Goal: Obtain resource: Download file/media

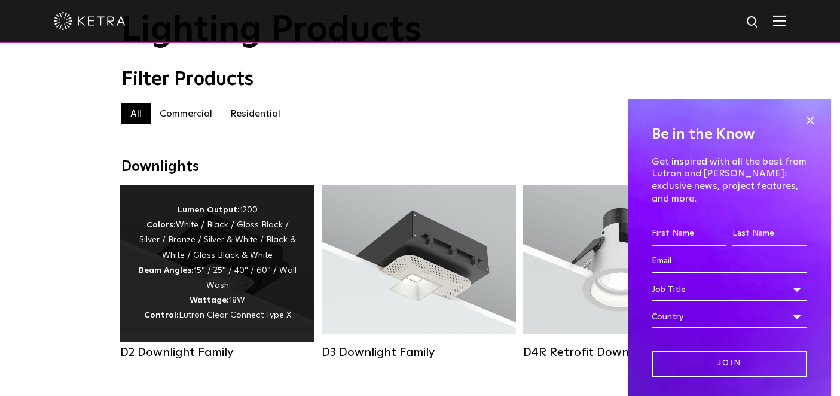
scroll to position [79, 0]
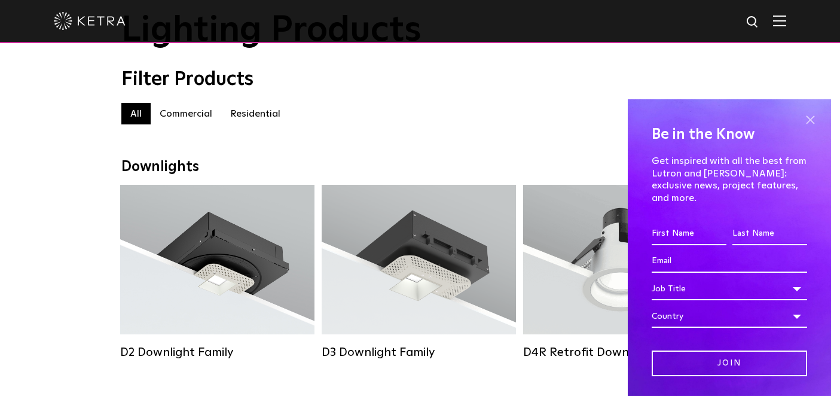
click at [809, 123] on span at bounding box center [810, 120] width 18 height 18
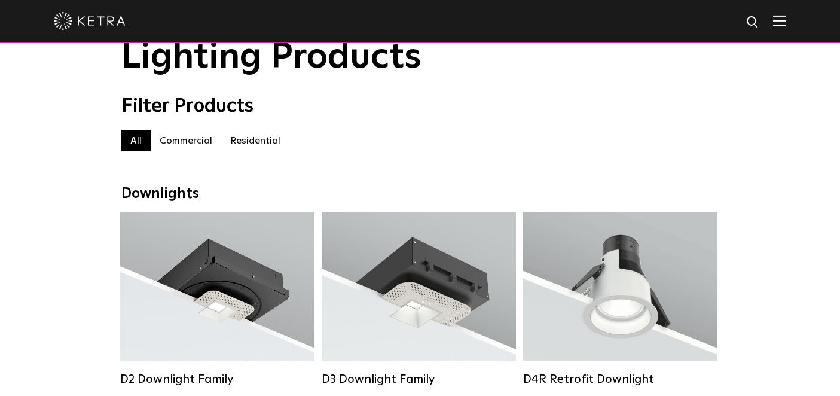
scroll to position [120, 0]
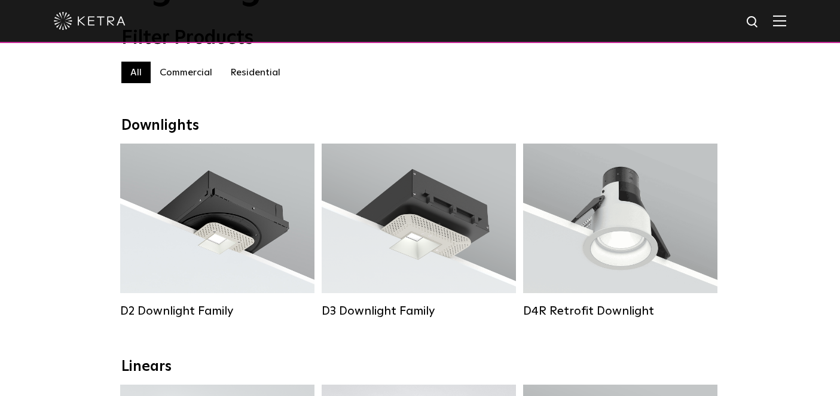
click at [257, 67] on label "Residential" at bounding box center [255, 73] width 68 height 22
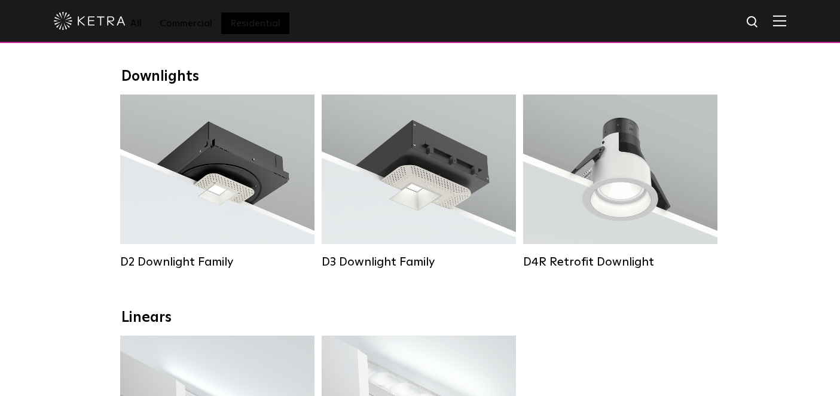
scroll to position [177, 0]
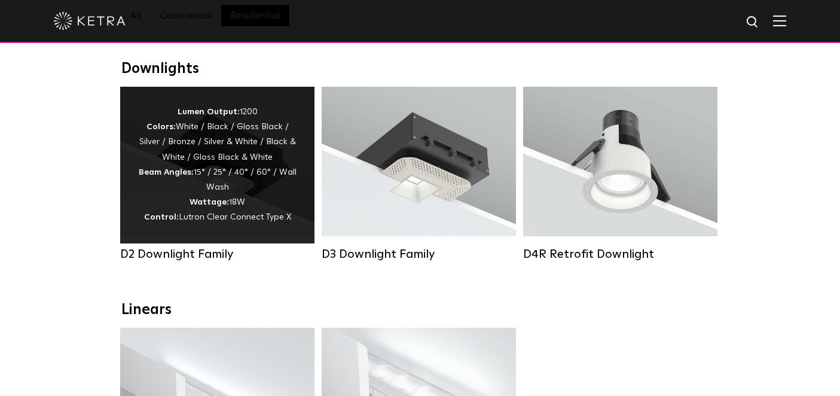
click at [239, 175] on div "Lumen Output: 1200 Colors: White / Black / Gloss Black / Silver / Bronze / Silv…" at bounding box center [217, 165] width 159 height 121
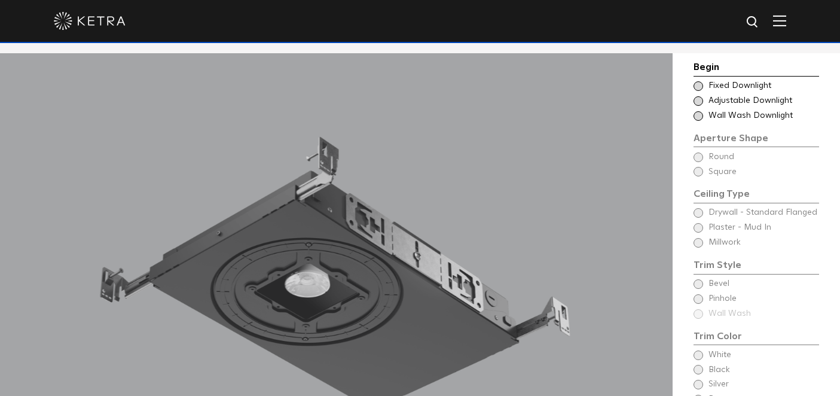
scroll to position [928, 0]
click at [702, 155] on div "Begin Choose Aperture Shape Fixed Downlight Choose Aperture Shape Adjustable Do…" at bounding box center [757, 267] width 126 height 414
click at [701, 212] on div "Begin Choose Aperture Shape Fixed Downlight Choose Aperture Shape Adjustable Do…" at bounding box center [757, 267] width 126 height 414
click at [699, 84] on span at bounding box center [699, 86] width 10 height 10
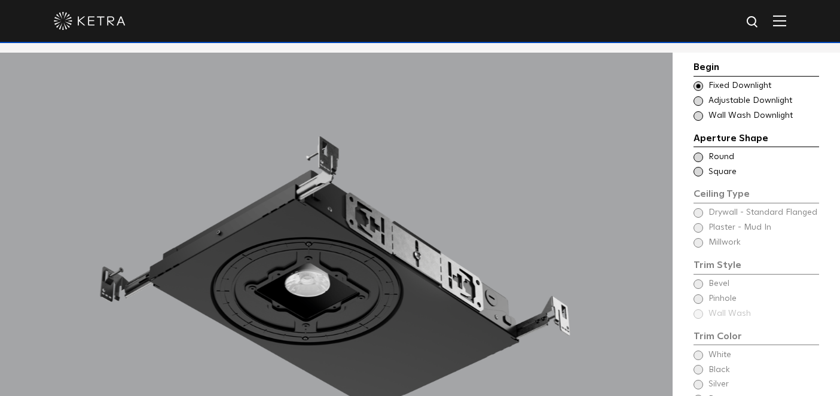
click at [700, 99] on span at bounding box center [699, 101] width 10 height 10
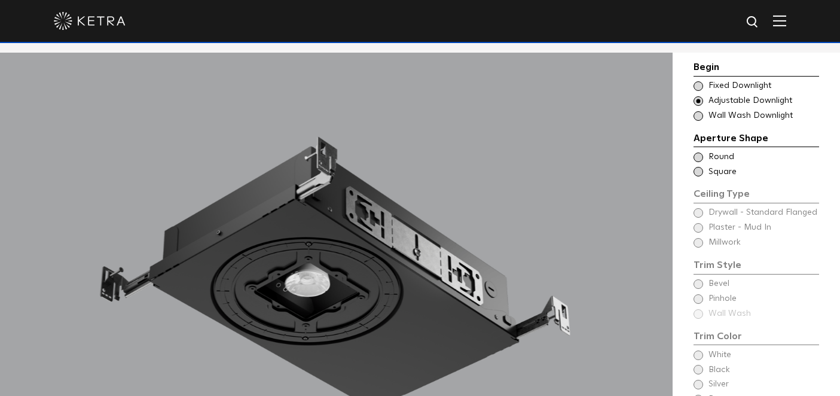
click at [700, 118] on span at bounding box center [699, 116] width 10 height 10
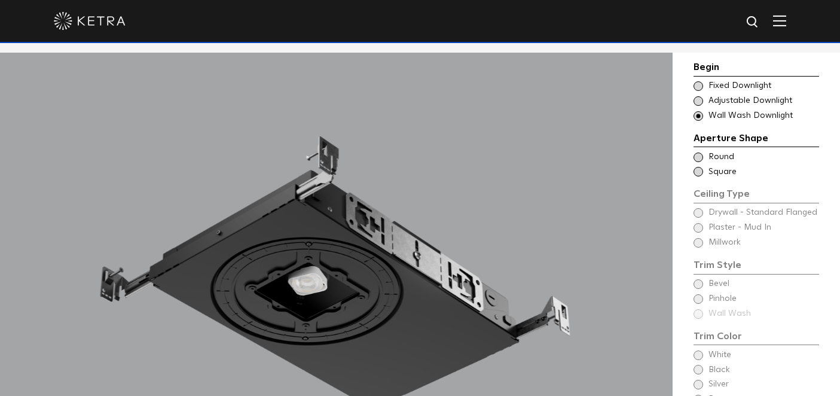
click at [698, 102] on span at bounding box center [699, 101] width 10 height 10
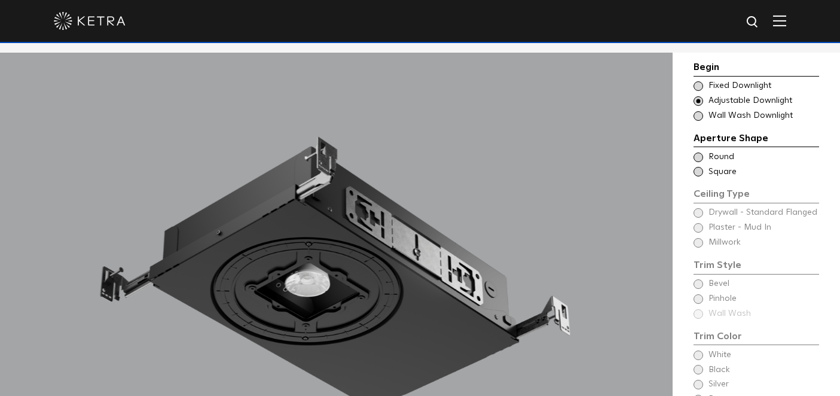
click at [699, 87] on span at bounding box center [699, 86] width 10 height 10
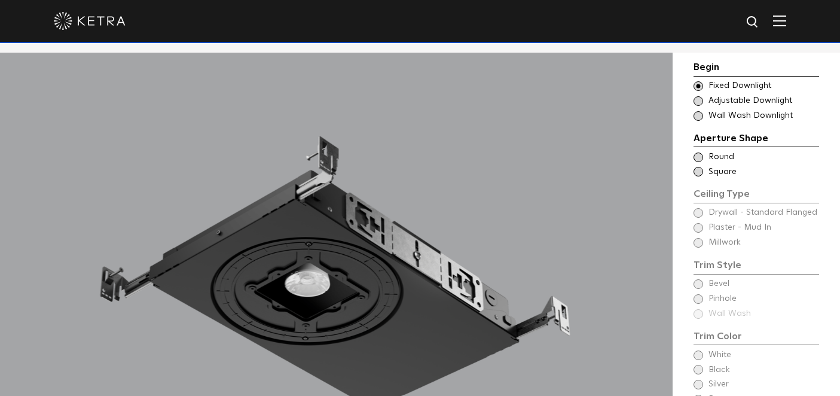
click at [699, 112] on span at bounding box center [699, 116] width 10 height 10
click at [697, 85] on span at bounding box center [699, 86] width 10 height 10
click at [700, 117] on span at bounding box center [699, 116] width 10 height 10
click at [700, 85] on span at bounding box center [699, 86] width 10 height 10
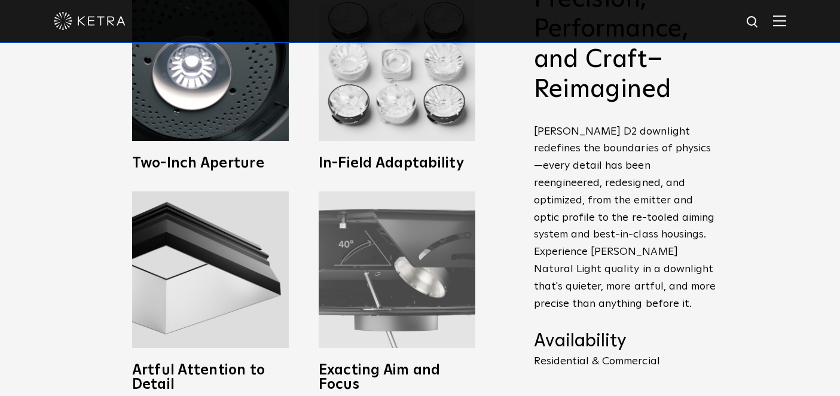
scroll to position [489, 0]
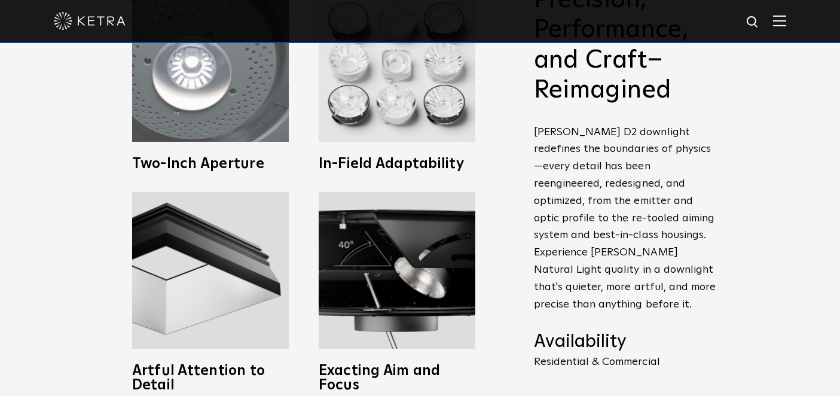
click at [240, 159] on h3 "Two-Inch Aperture" at bounding box center [210, 164] width 157 height 14
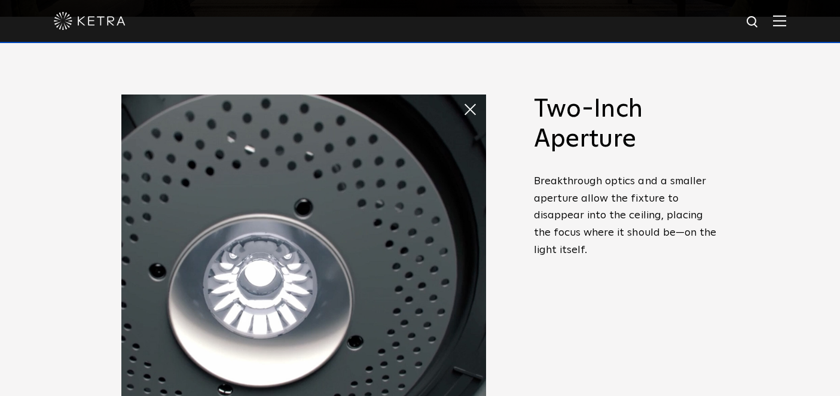
scroll to position [380, 0]
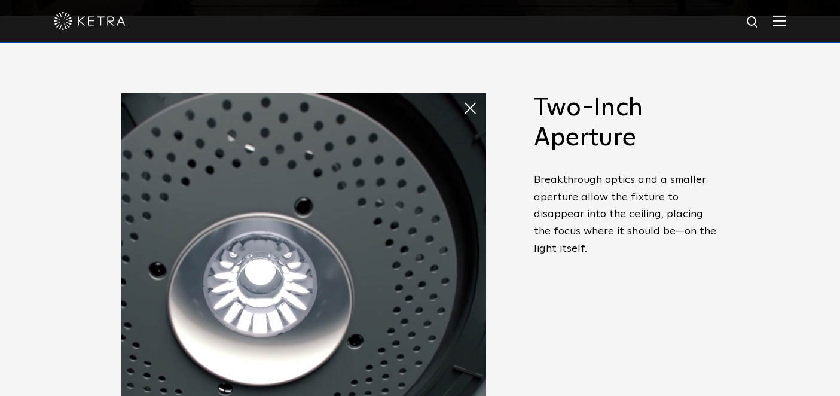
click at [463, 96] on span at bounding box center [463, 96] width 0 height 0
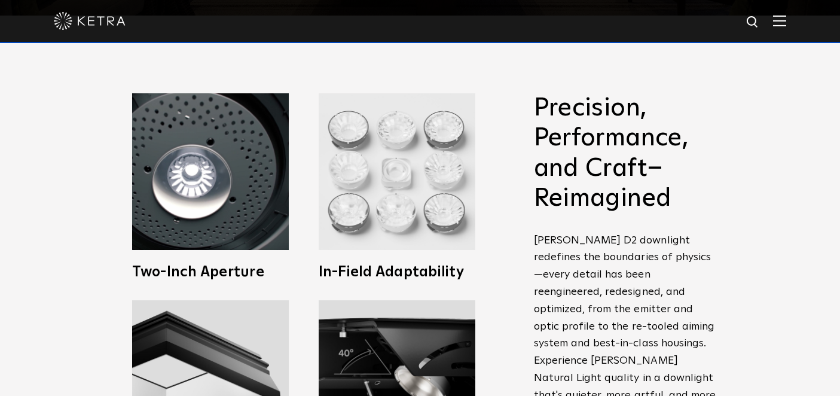
click at [370, 209] on img at bounding box center [397, 171] width 157 height 157
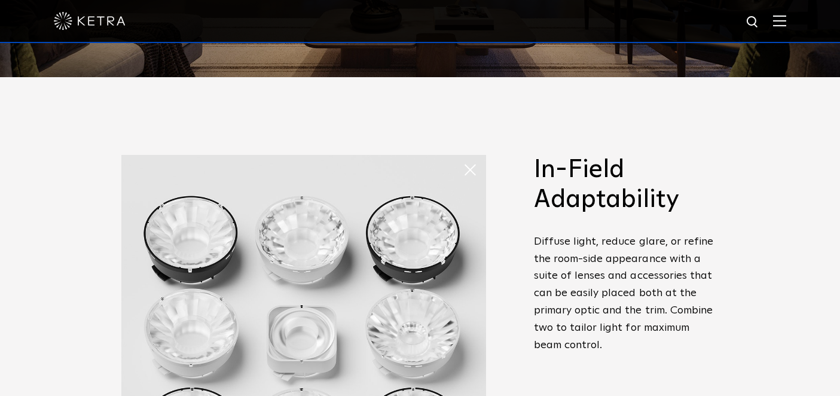
scroll to position [278, 0]
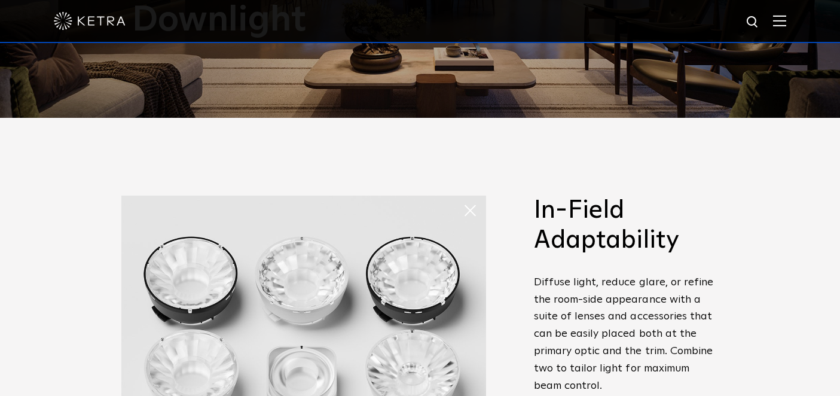
click at [474, 211] on span at bounding box center [475, 211] width 24 height 24
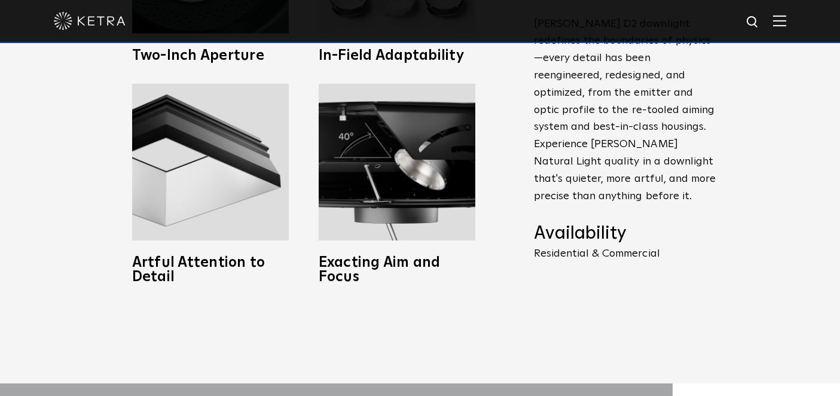
scroll to position [598, 0]
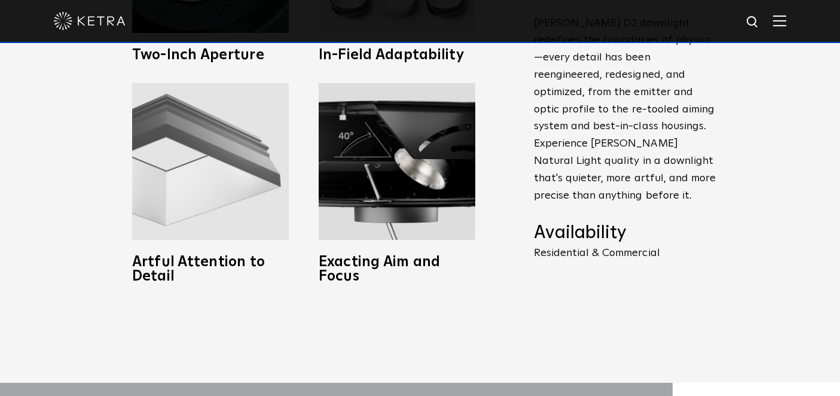
click at [269, 170] on img at bounding box center [210, 161] width 157 height 157
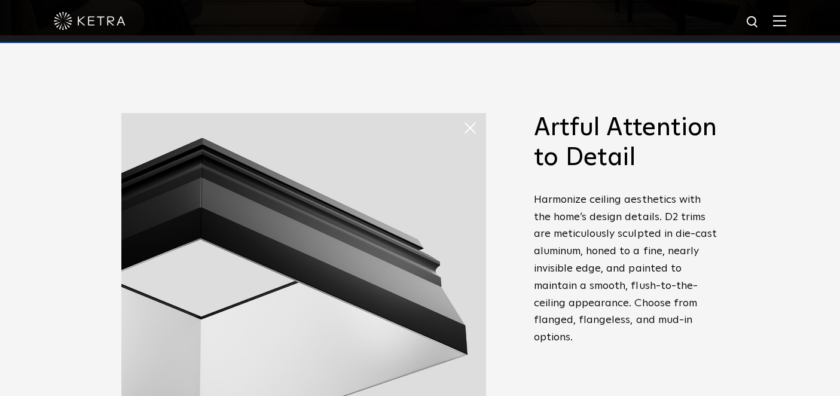
scroll to position [364, 0]
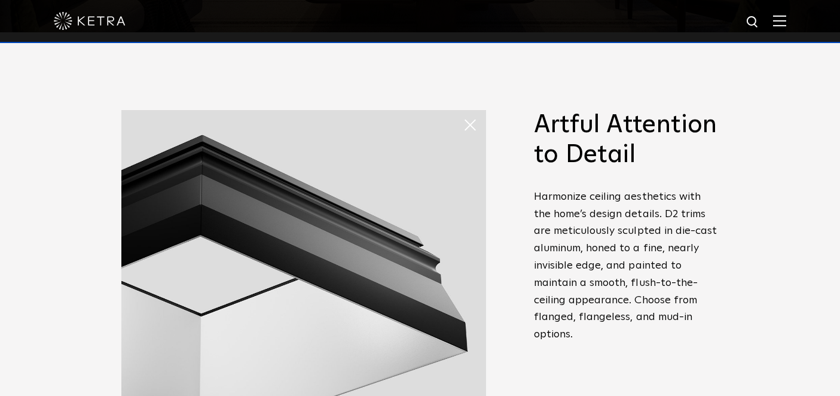
click at [476, 126] on span at bounding box center [475, 125] width 24 height 24
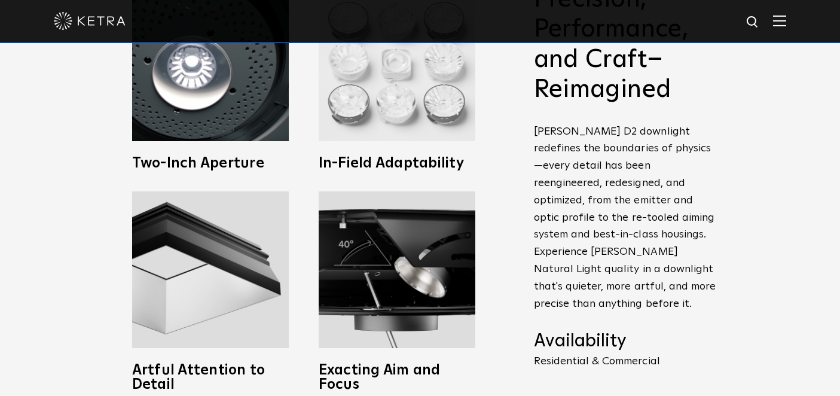
scroll to position [493, 0]
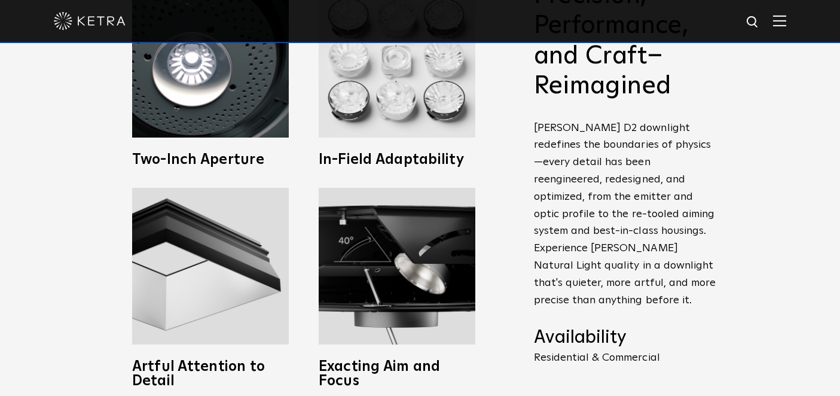
click at [779, 23] on img at bounding box center [779, 20] width 13 height 11
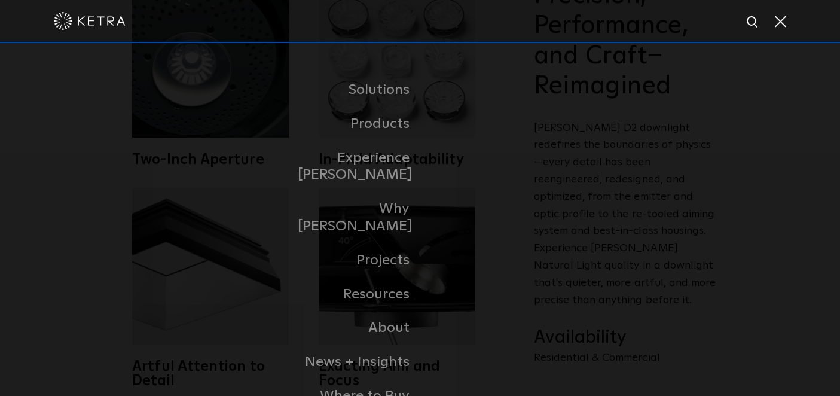
click at [782, 18] on span at bounding box center [779, 21] width 13 height 12
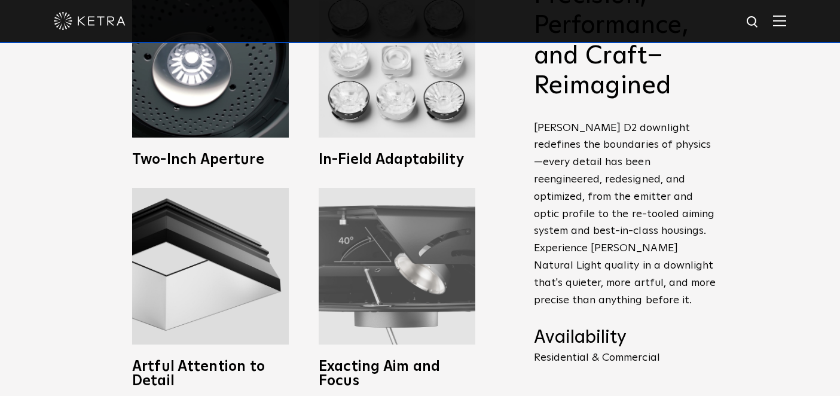
click at [400, 281] on img at bounding box center [397, 266] width 157 height 157
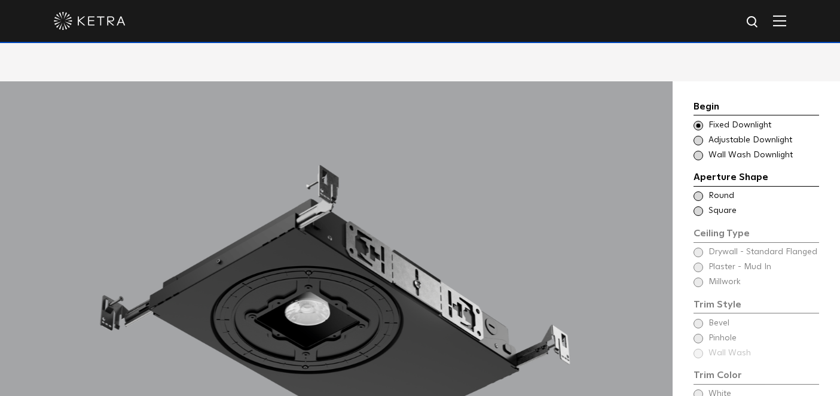
scroll to position [901, 0]
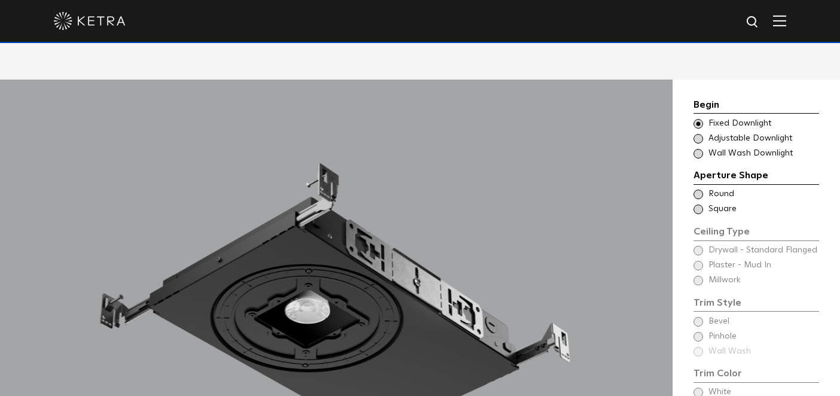
click at [700, 190] on span at bounding box center [699, 195] width 10 height 10
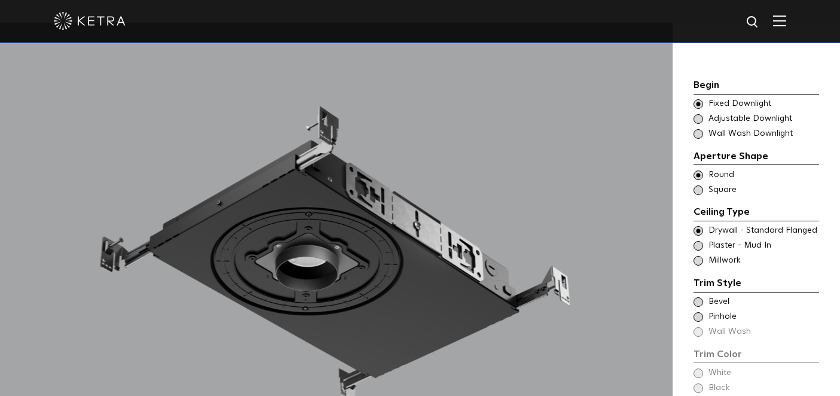
scroll to position [961, 0]
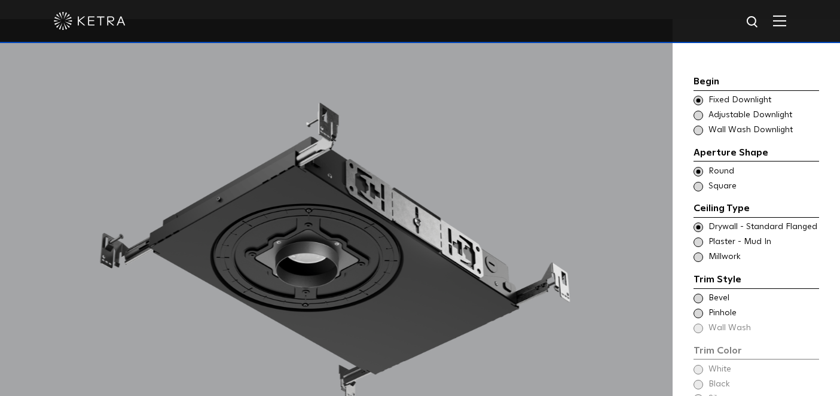
click at [700, 237] on span at bounding box center [699, 242] width 10 height 10
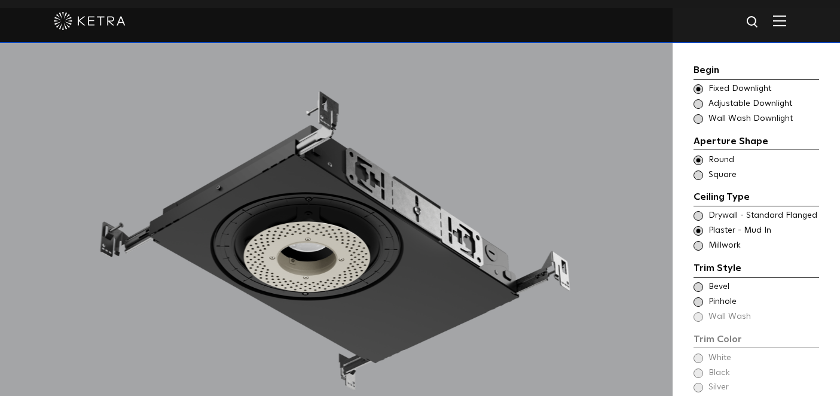
scroll to position [974, 0]
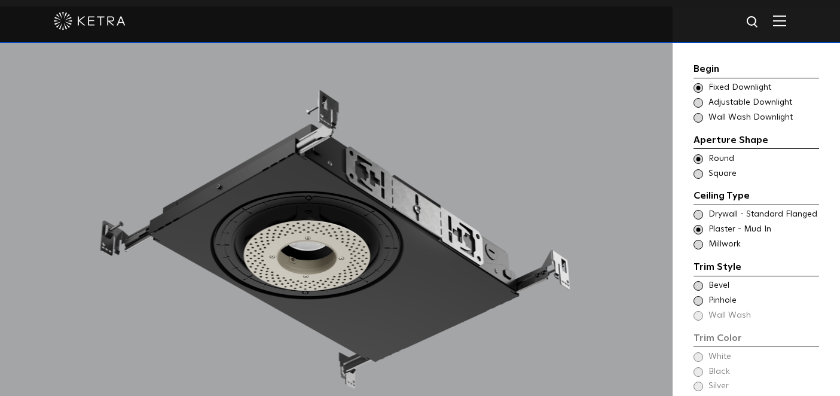
click at [700, 240] on span at bounding box center [699, 245] width 10 height 10
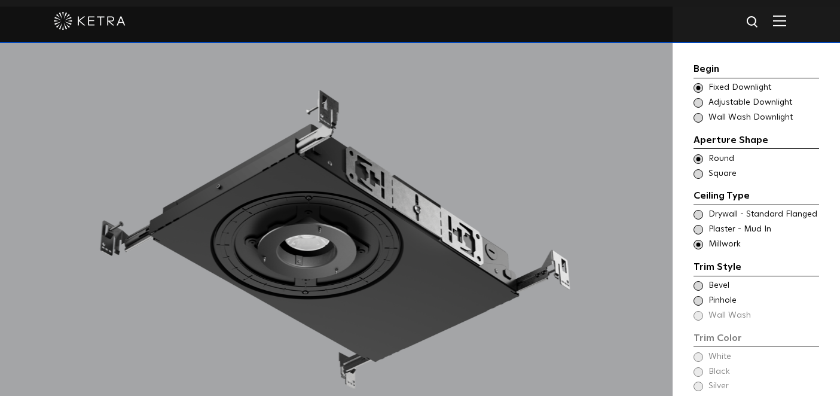
click at [699, 210] on span at bounding box center [699, 215] width 10 height 10
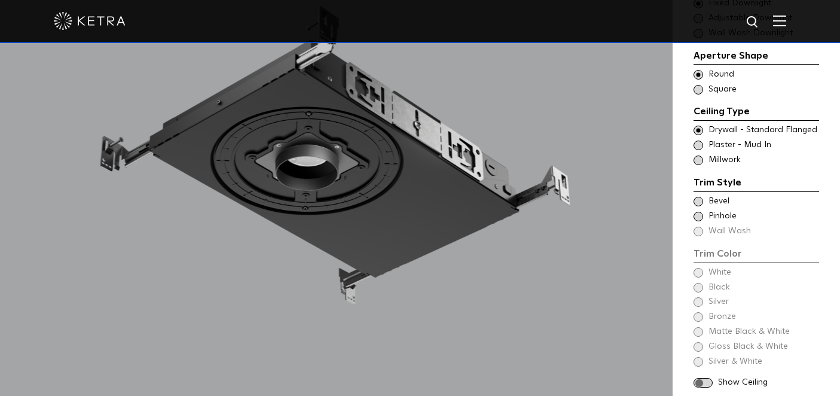
scroll to position [1059, 0]
click at [700, 196] on span at bounding box center [699, 201] width 10 height 10
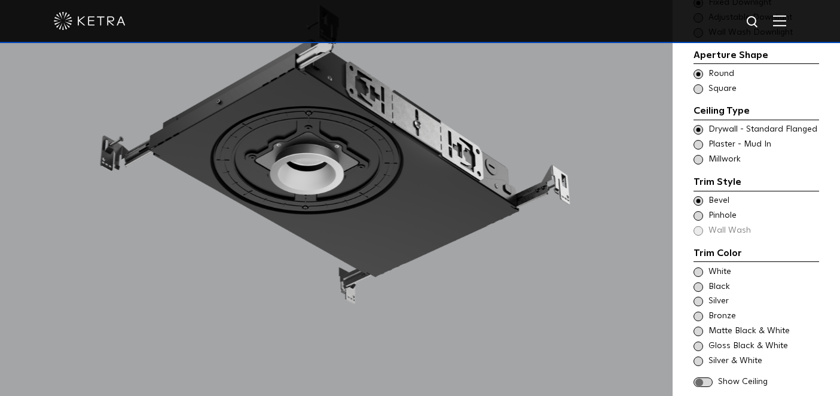
click at [699, 211] on span at bounding box center [699, 216] width 10 height 10
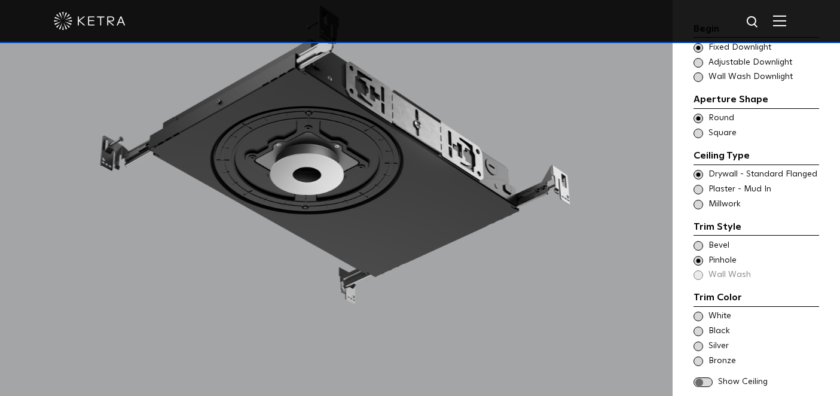
click at [697, 241] on span at bounding box center [699, 246] width 10 height 10
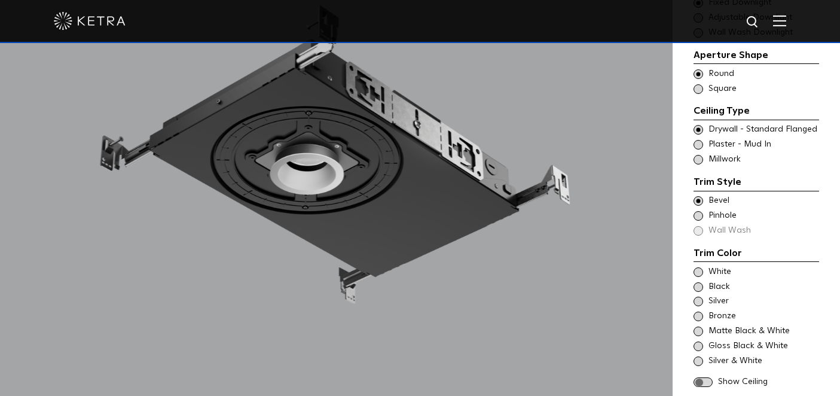
click at [696, 211] on span at bounding box center [699, 216] width 10 height 10
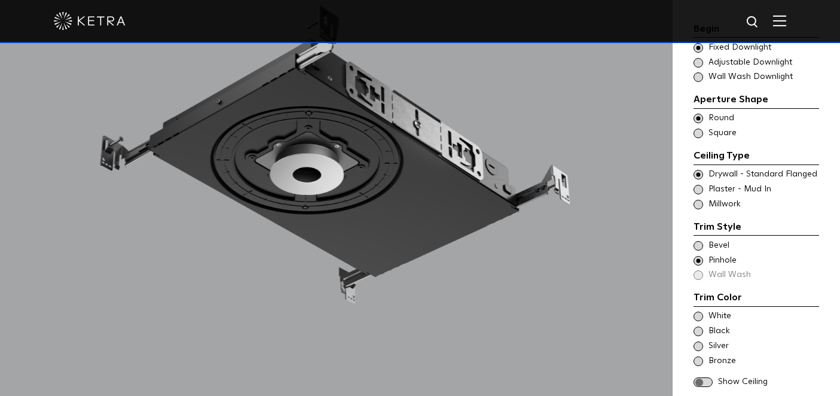
click at [700, 241] on span at bounding box center [699, 246] width 10 height 10
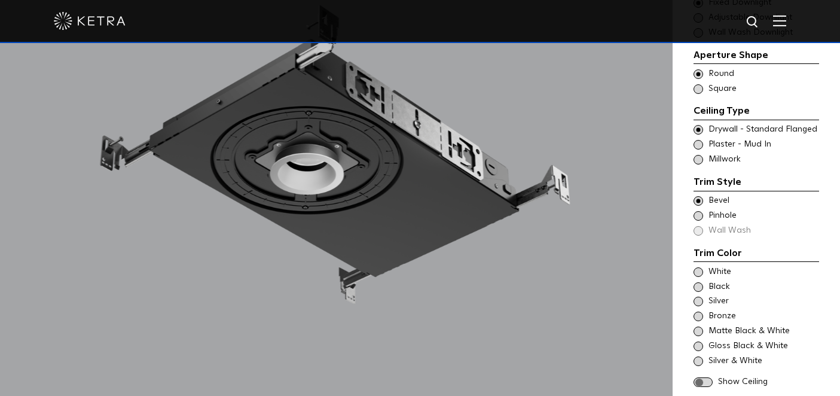
click at [699, 211] on span at bounding box center [699, 216] width 10 height 10
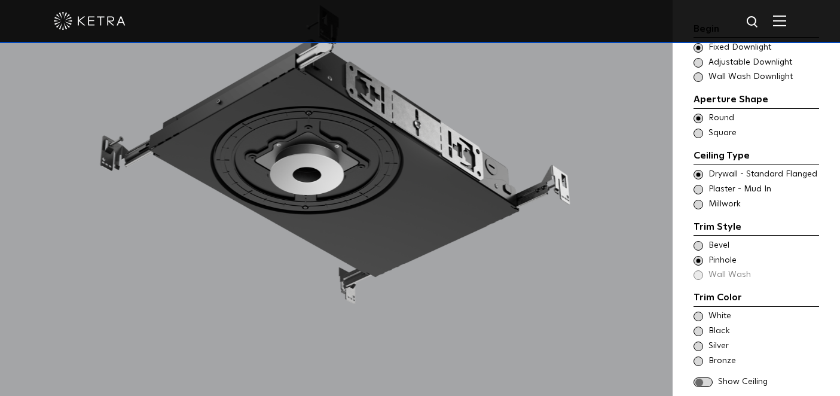
click at [697, 185] on span at bounding box center [699, 190] width 10 height 10
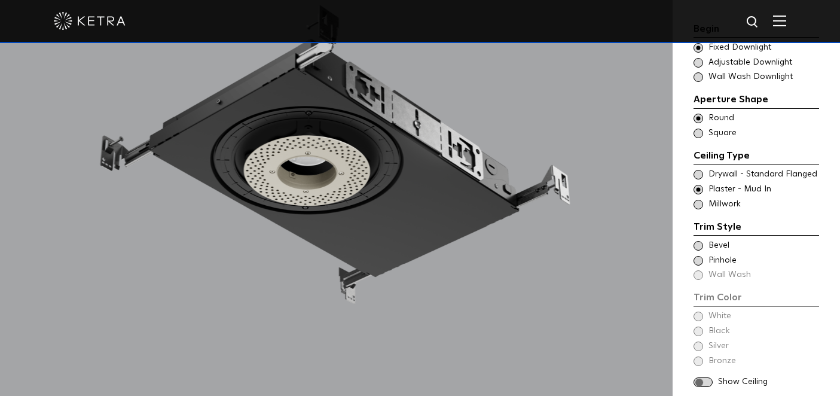
click at [702, 241] on span at bounding box center [699, 246] width 10 height 10
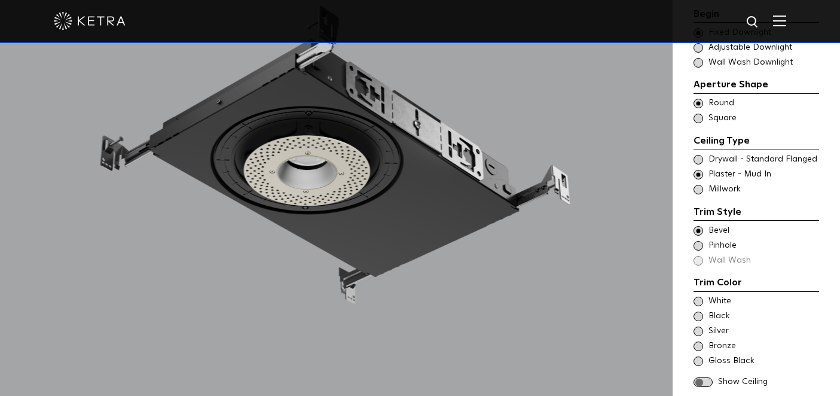
click at [698, 241] on span at bounding box center [699, 246] width 10 height 10
click at [697, 185] on span at bounding box center [699, 190] width 10 height 10
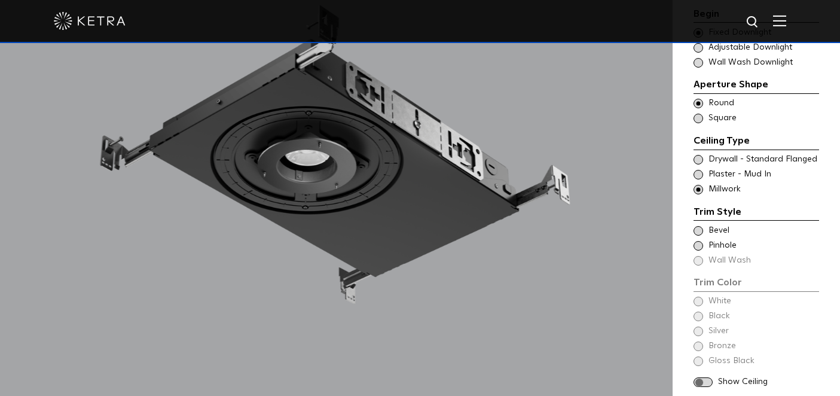
click at [701, 226] on span at bounding box center [699, 231] width 10 height 10
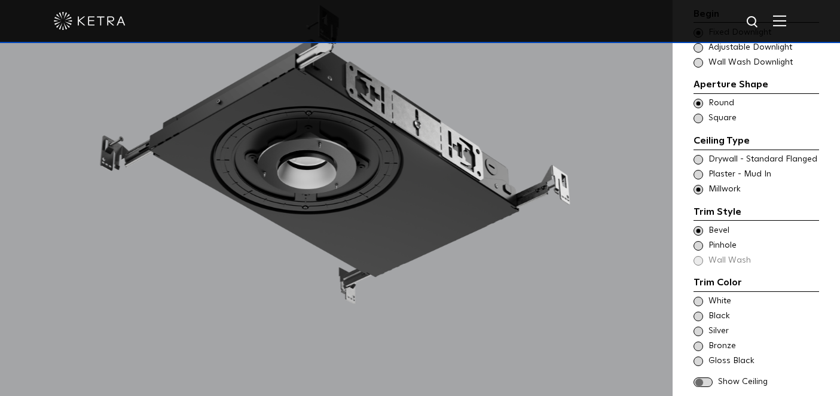
click at [700, 241] on span at bounding box center [699, 246] width 10 height 10
click at [702, 155] on span at bounding box center [699, 160] width 10 height 10
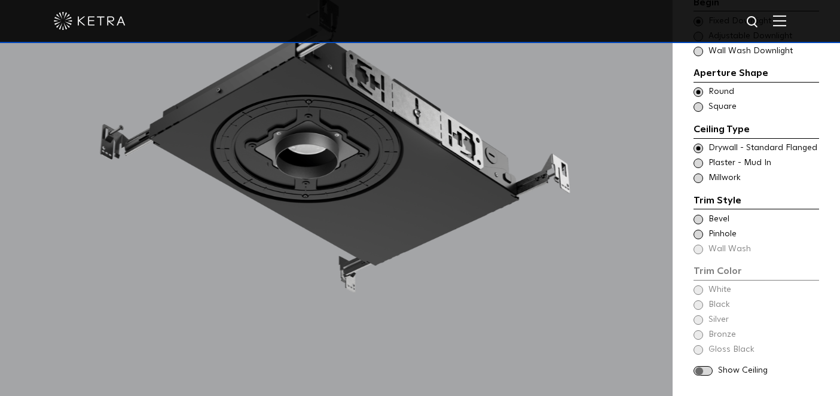
scroll to position [1076, 0]
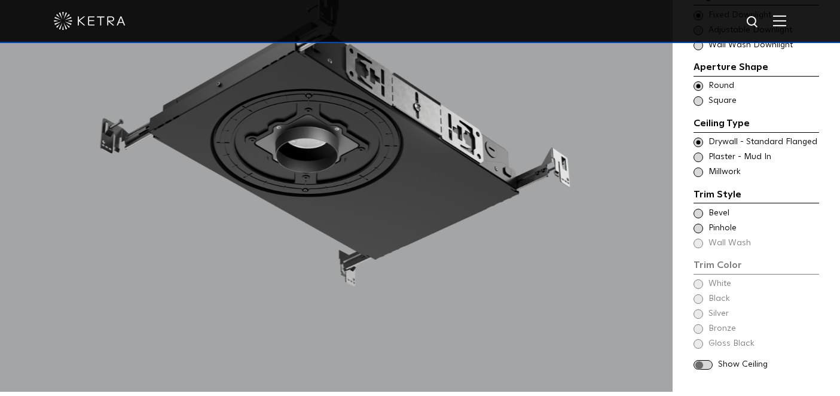
click at [709, 360] on span at bounding box center [703, 365] width 19 height 10
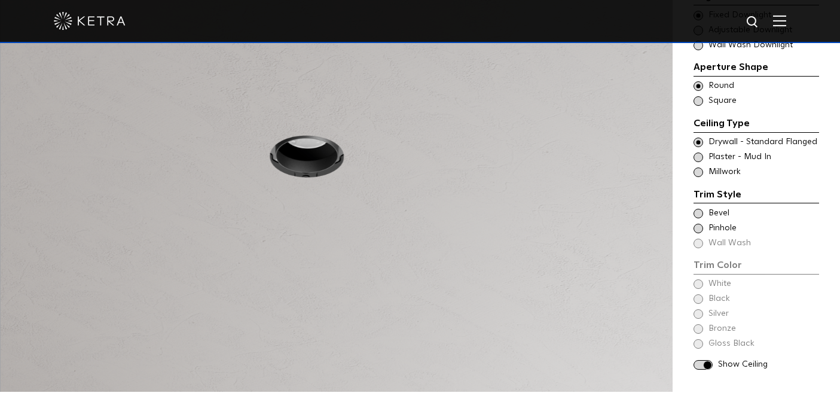
click at [697, 167] on span at bounding box center [699, 172] width 10 height 10
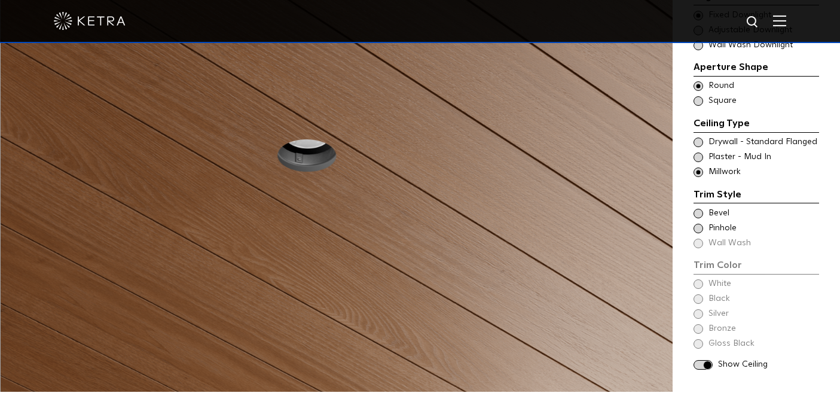
click at [709, 360] on span at bounding box center [703, 365] width 19 height 10
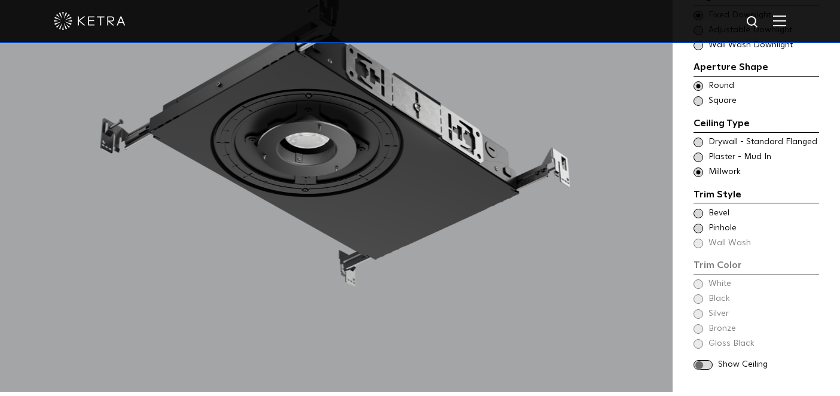
click at [709, 360] on span at bounding box center [703, 365] width 19 height 10
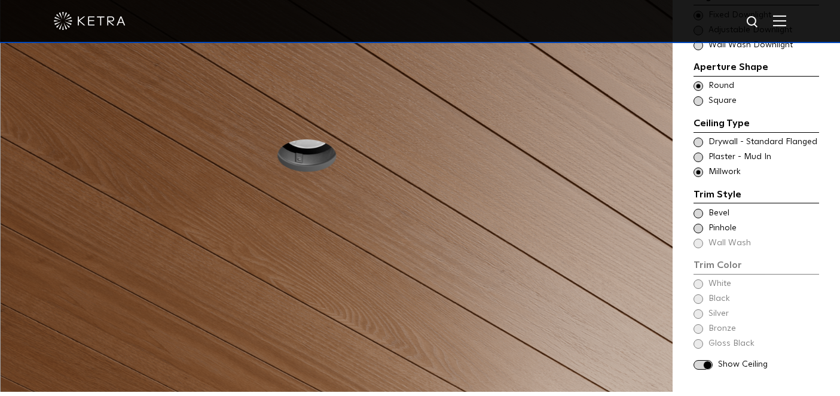
click at [709, 360] on span at bounding box center [703, 365] width 19 height 10
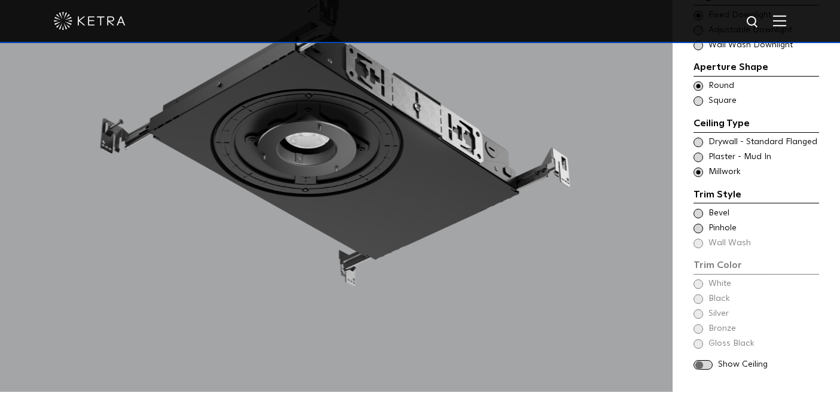
click at [709, 360] on span at bounding box center [703, 365] width 19 height 10
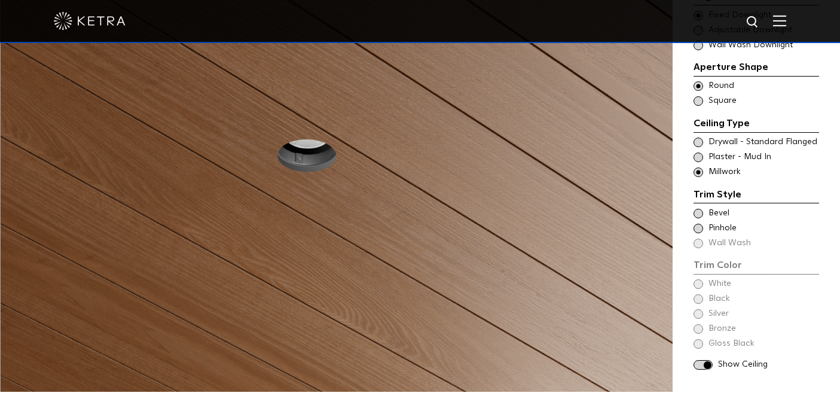
click at [711, 360] on span at bounding box center [703, 365] width 19 height 10
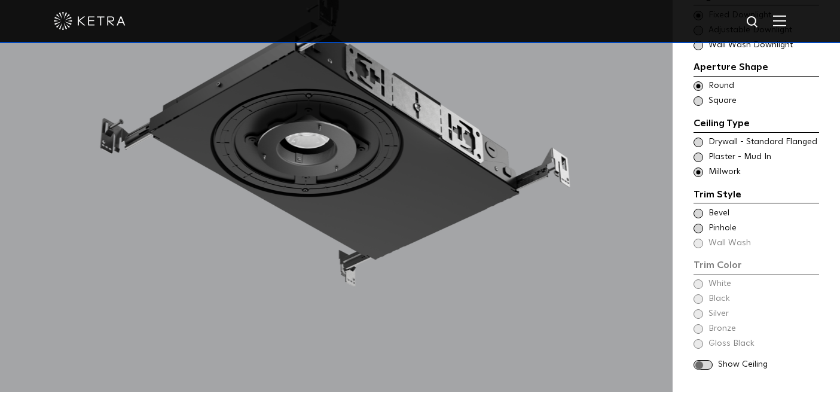
click at [711, 360] on span at bounding box center [703, 365] width 19 height 10
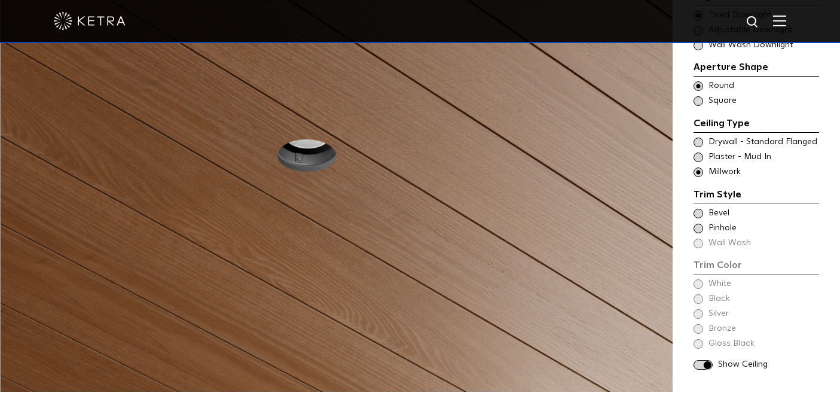
click at [702, 138] on span at bounding box center [699, 143] width 10 height 10
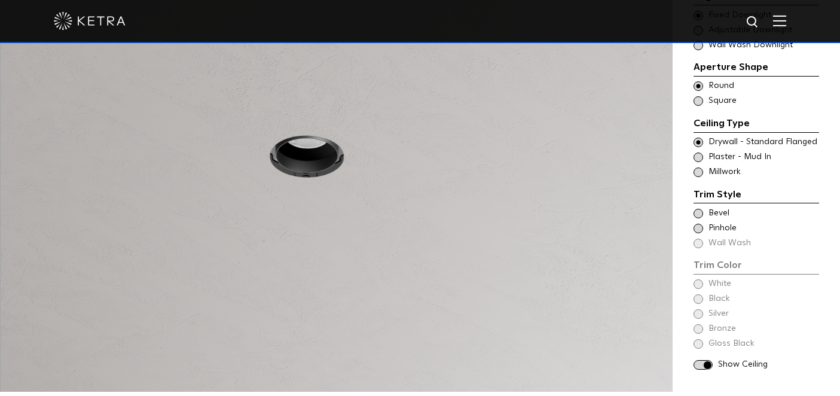
click at [700, 153] on span at bounding box center [699, 158] width 10 height 10
click at [700, 224] on span at bounding box center [699, 229] width 10 height 10
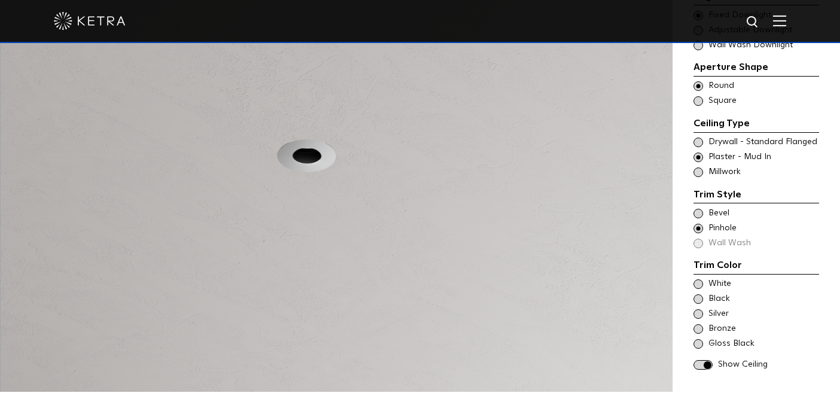
click at [698, 209] on span at bounding box center [699, 214] width 10 height 10
click at [701, 224] on span at bounding box center [699, 229] width 10 height 10
click at [698, 209] on span at bounding box center [699, 214] width 10 height 10
click at [698, 138] on span at bounding box center [699, 143] width 10 height 10
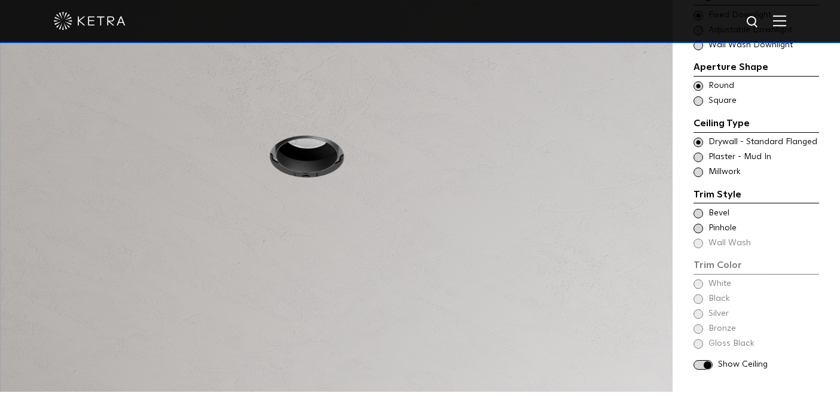
click at [699, 209] on span at bounding box center [699, 214] width 10 height 10
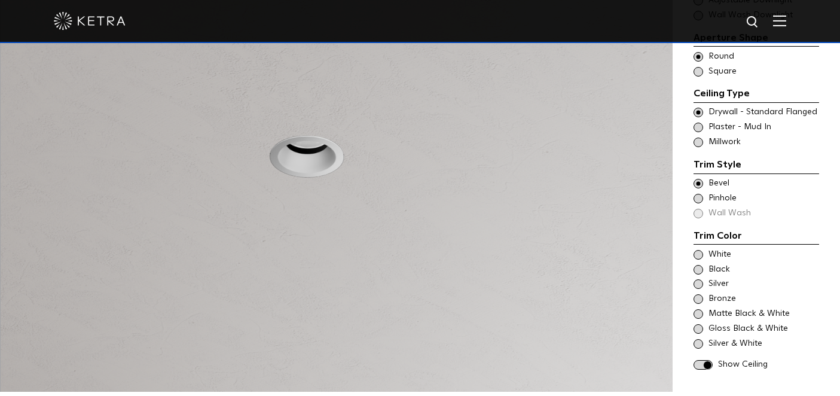
click at [699, 194] on span at bounding box center [699, 199] width 10 height 10
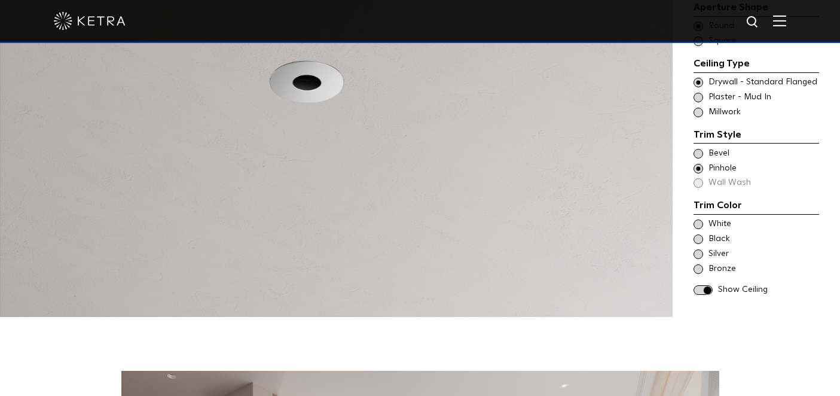
scroll to position [1155, 0]
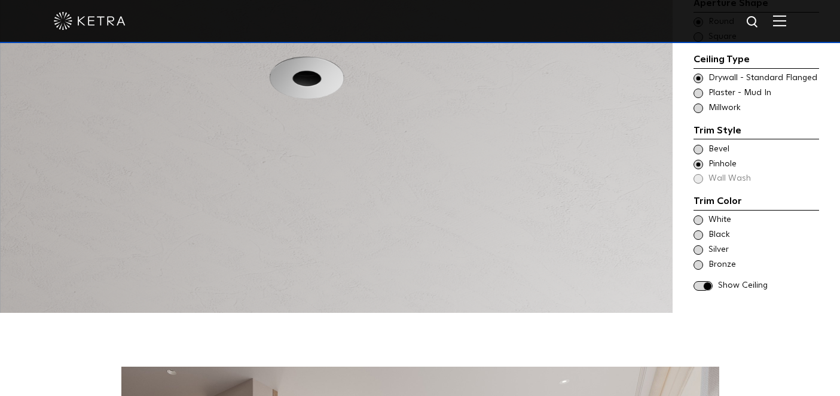
click at [699, 215] on span at bounding box center [699, 220] width 10 height 10
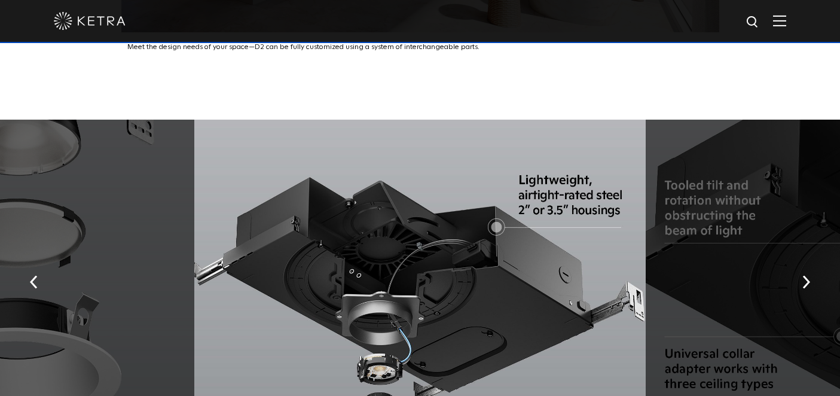
scroll to position [1846, 0]
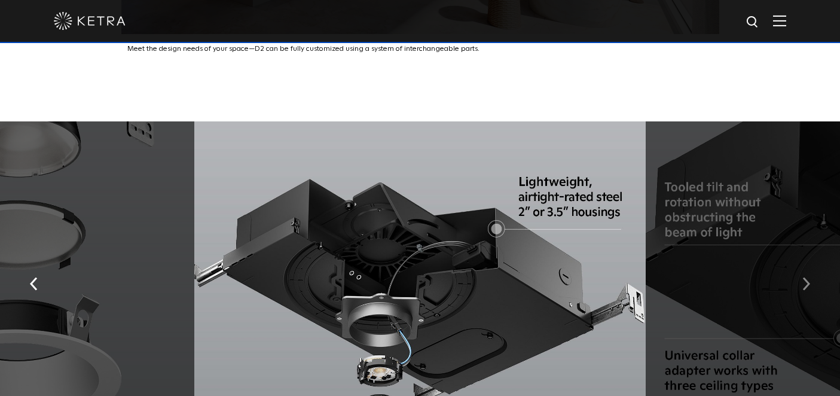
click at [806, 278] on img "button" at bounding box center [807, 284] width 8 height 13
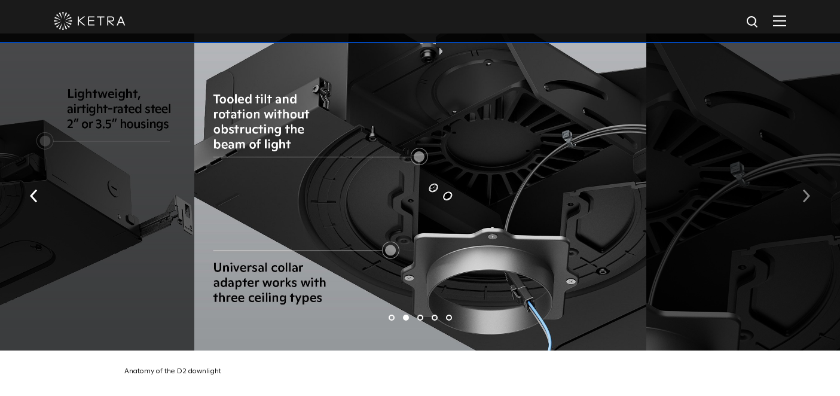
scroll to position [1931, 0]
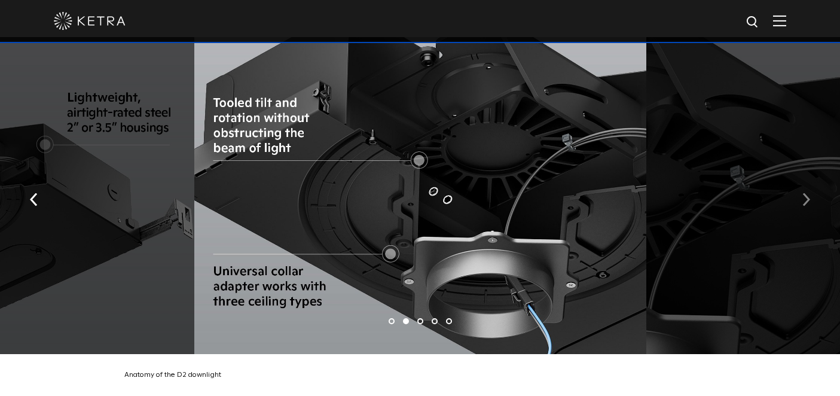
click at [804, 193] on img "button" at bounding box center [807, 199] width 8 height 13
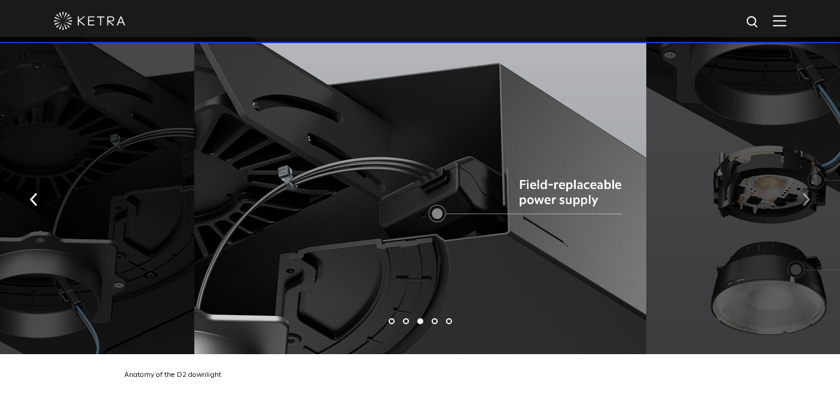
click at [808, 193] on img "button" at bounding box center [807, 199] width 8 height 13
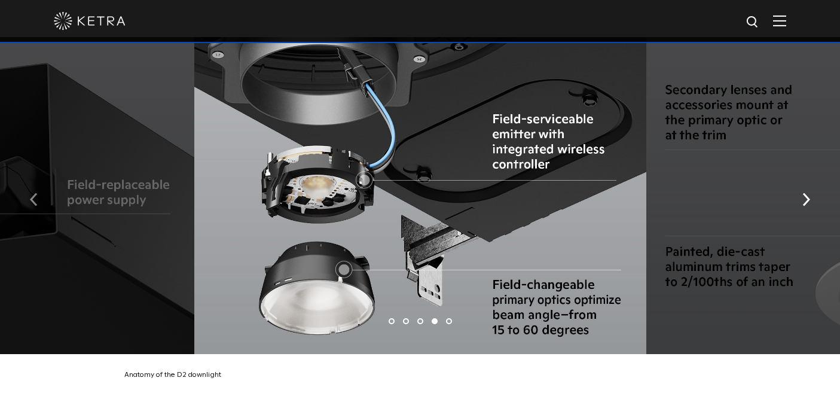
click at [33, 193] on img "button" at bounding box center [34, 199] width 8 height 13
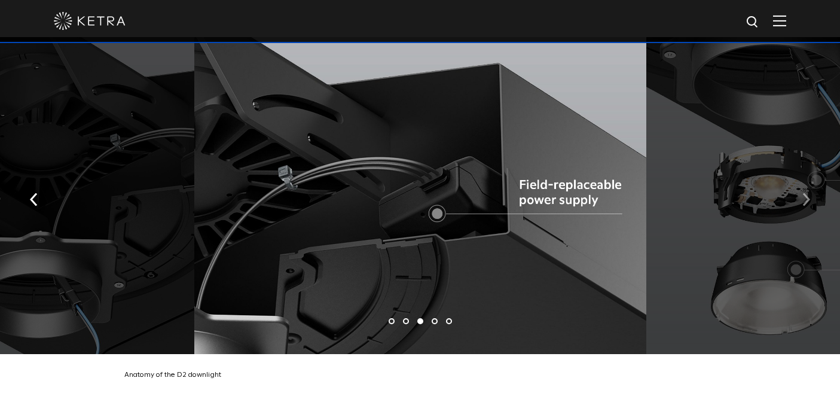
click at [807, 193] on img "button" at bounding box center [807, 199] width 8 height 13
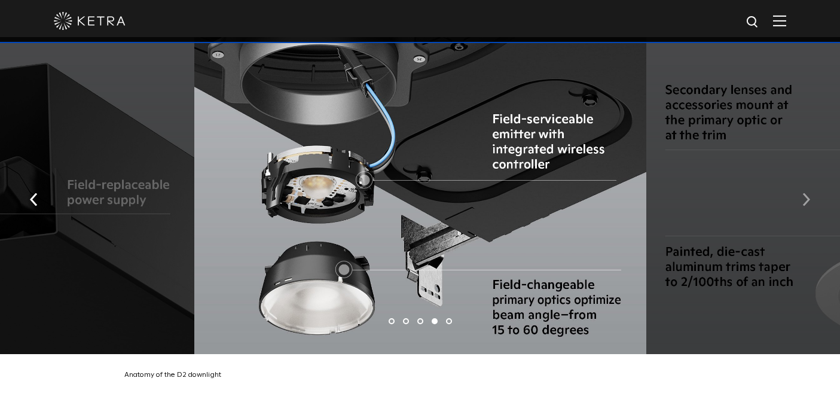
click at [807, 193] on img "button" at bounding box center [807, 199] width 8 height 13
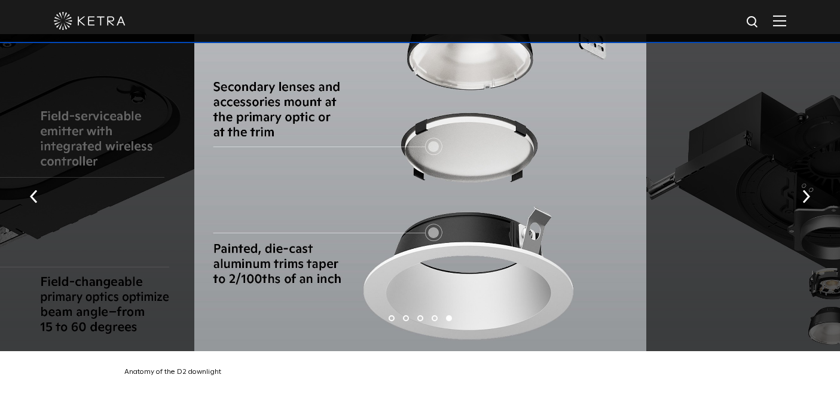
scroll to position [1932, 0]
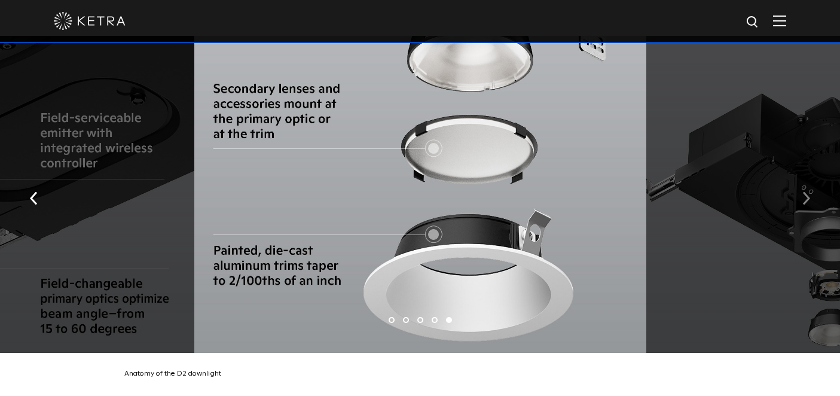
click at [812, 181] on button "button" at bounding box center [807, 197] width 26 height 41
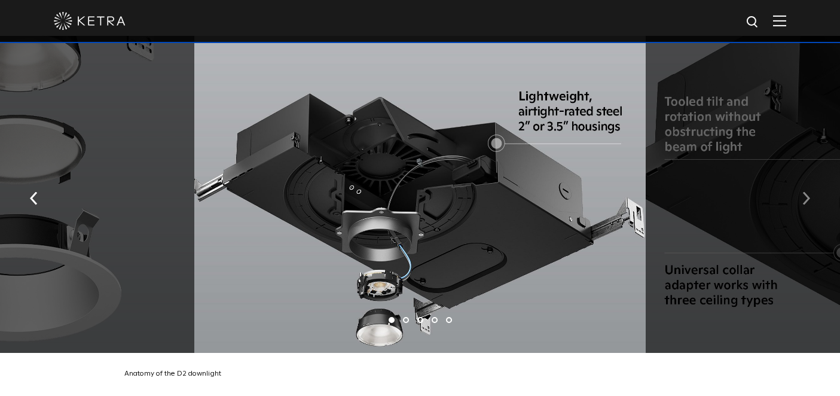
click at [808, 192] on img "button" at bounding box center [807, 198] width 8 height 13
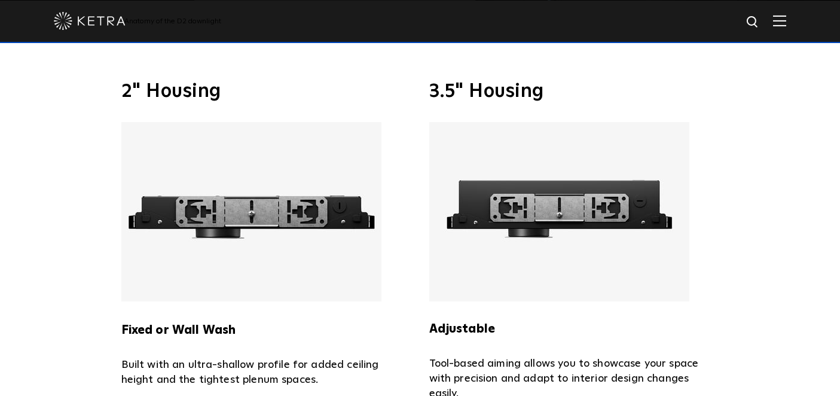
scroll to position [2389, 0]
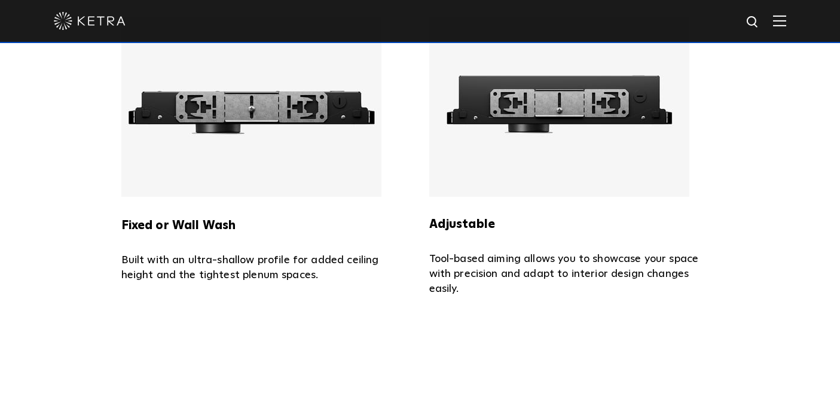
click at [481, 218] on strong "Adjustable" at bounding box center [462, 224] width 66 height 12
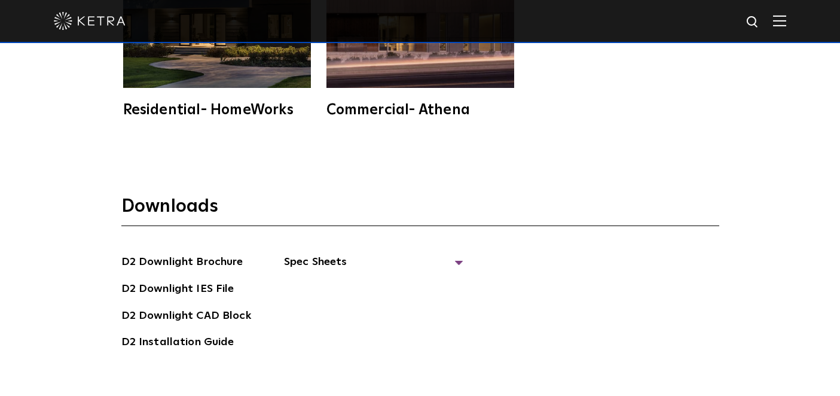
scroll to position [2985, 0]
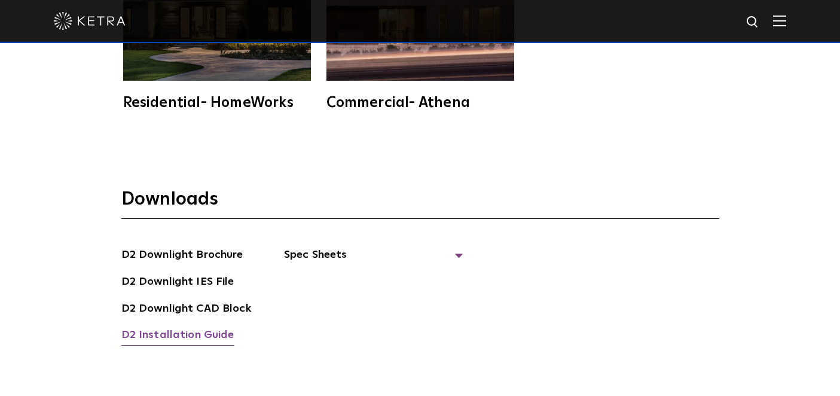
click at [200, 327] on link "D2 Installation Guide" at bounding box center [177, 336] width 113 height 19
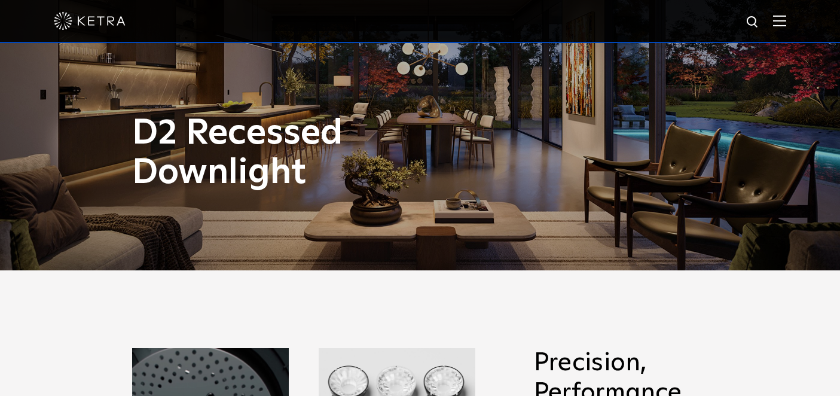
scroll to position [0, 0]
